Goal: Transaction & Acquisition: Obtain resource

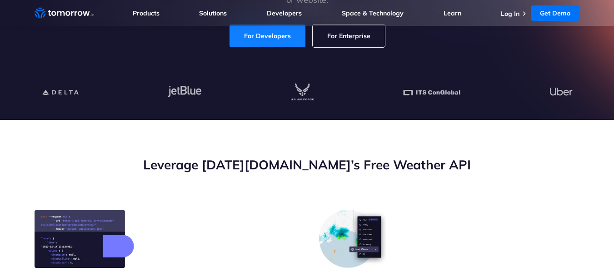
scroll to position [91, 0]
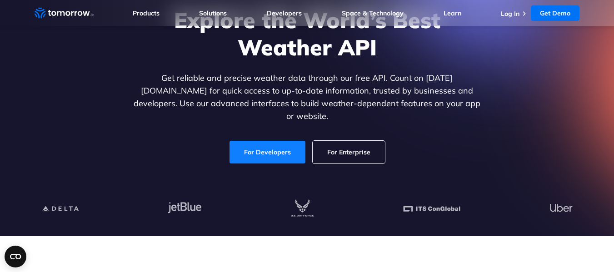
click at [261, 144] on link "For Developers" at bounding box center [267, 152] width 76 height 23
click at [264, 141] on link "For Developers" at bounding box center [267, 152] width 76 height 23
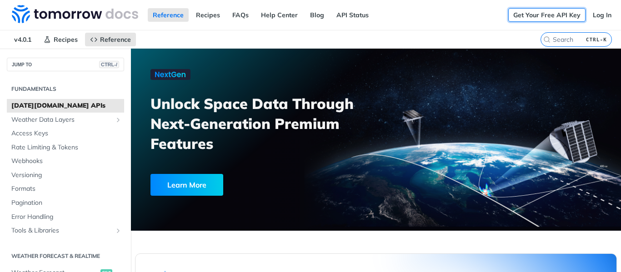
click at [539, 13] on link "Get Your Free API Key" at bounding box center [546, 15] width 77 height 14
